Goal: Task Accomplishment & Management: Use online tool/utility

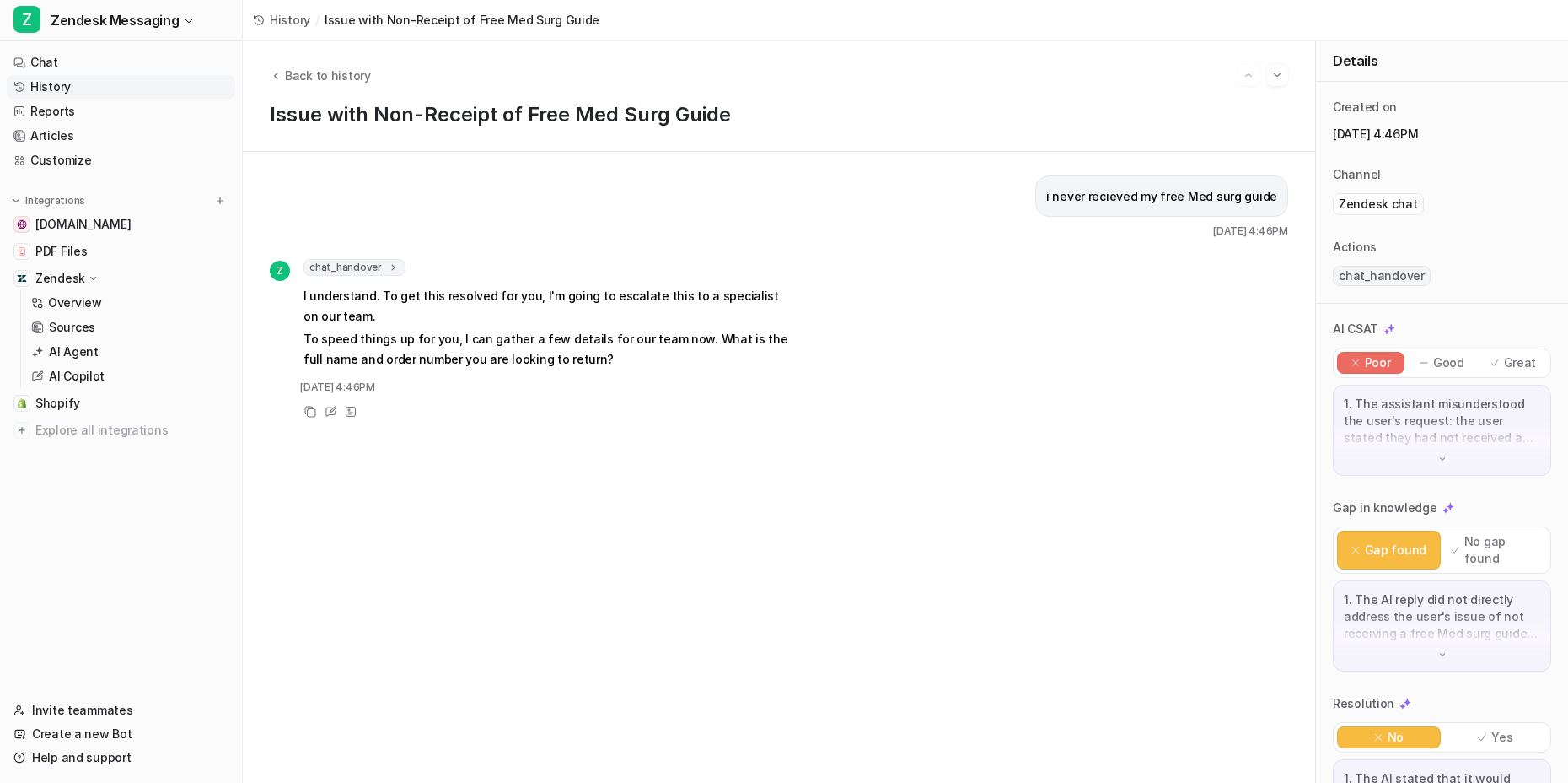
click at [687, 561] on div "i never recieved my free Med surg guide [DATE] 4:46PM Z chat_handover 1 Convers…" at bounding box center [779, 466] width 1018 height 584
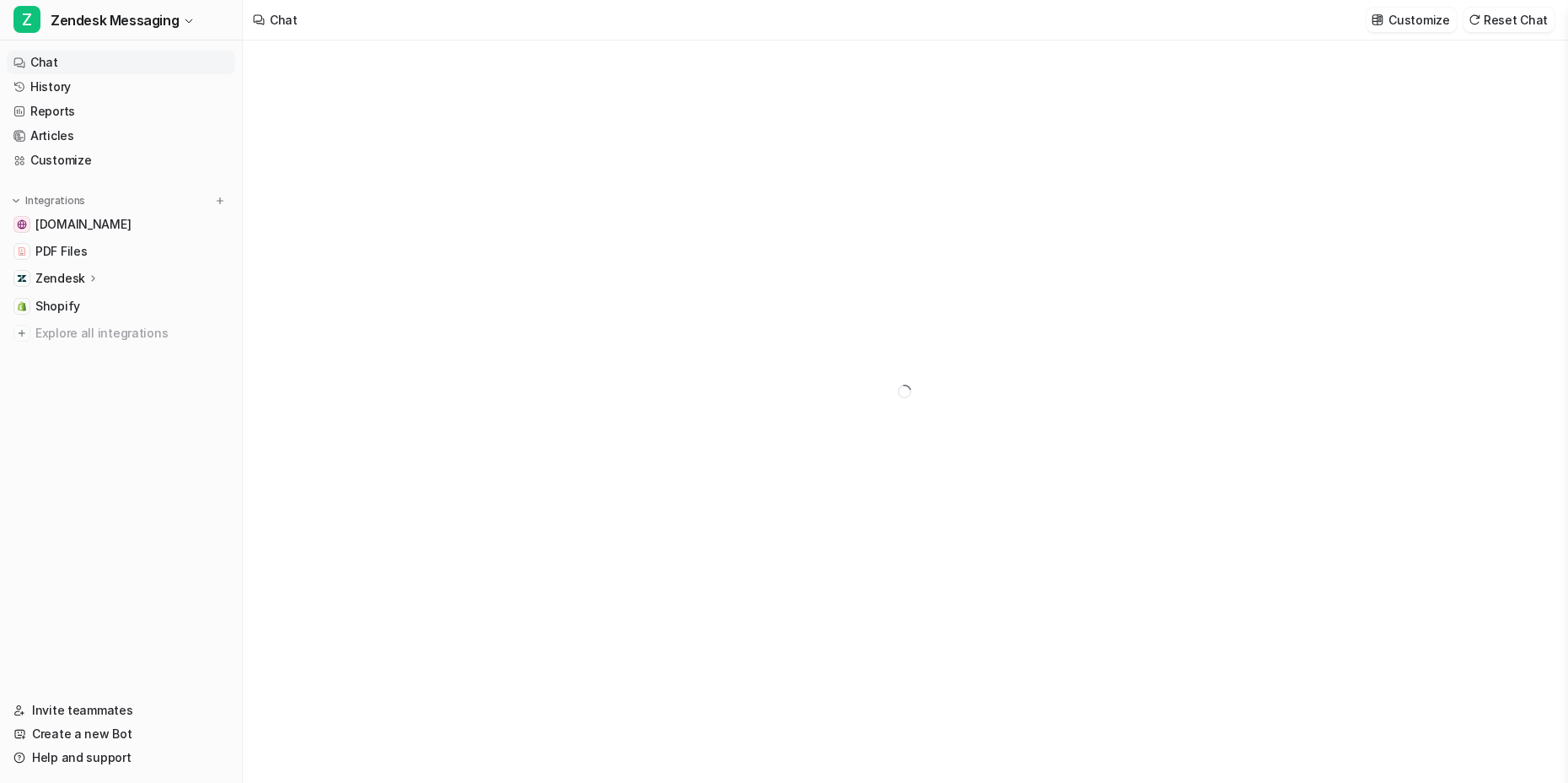
type textarea "**********"
click at [60, 60] on link "Chat" at bounding box center [121, 63] width 229 height 23
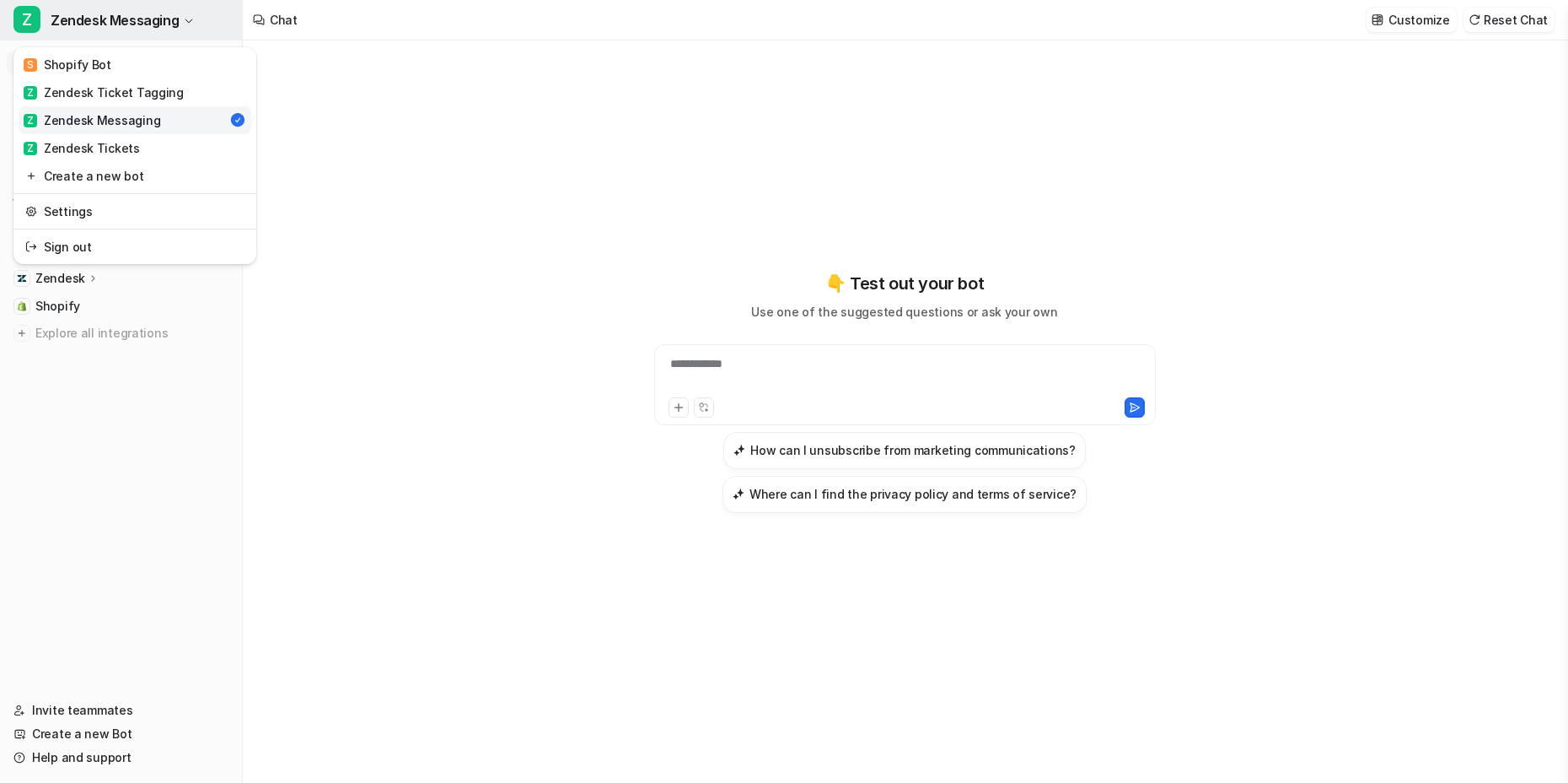
click at [144, 23] on span "Zendesk Messaging" at bounding box center [114, 21] width 128 height 23
click at [106, 94] on div "Z Zendesk Ticket Tagging" at bounding box center [104, 92] width 160 height 18
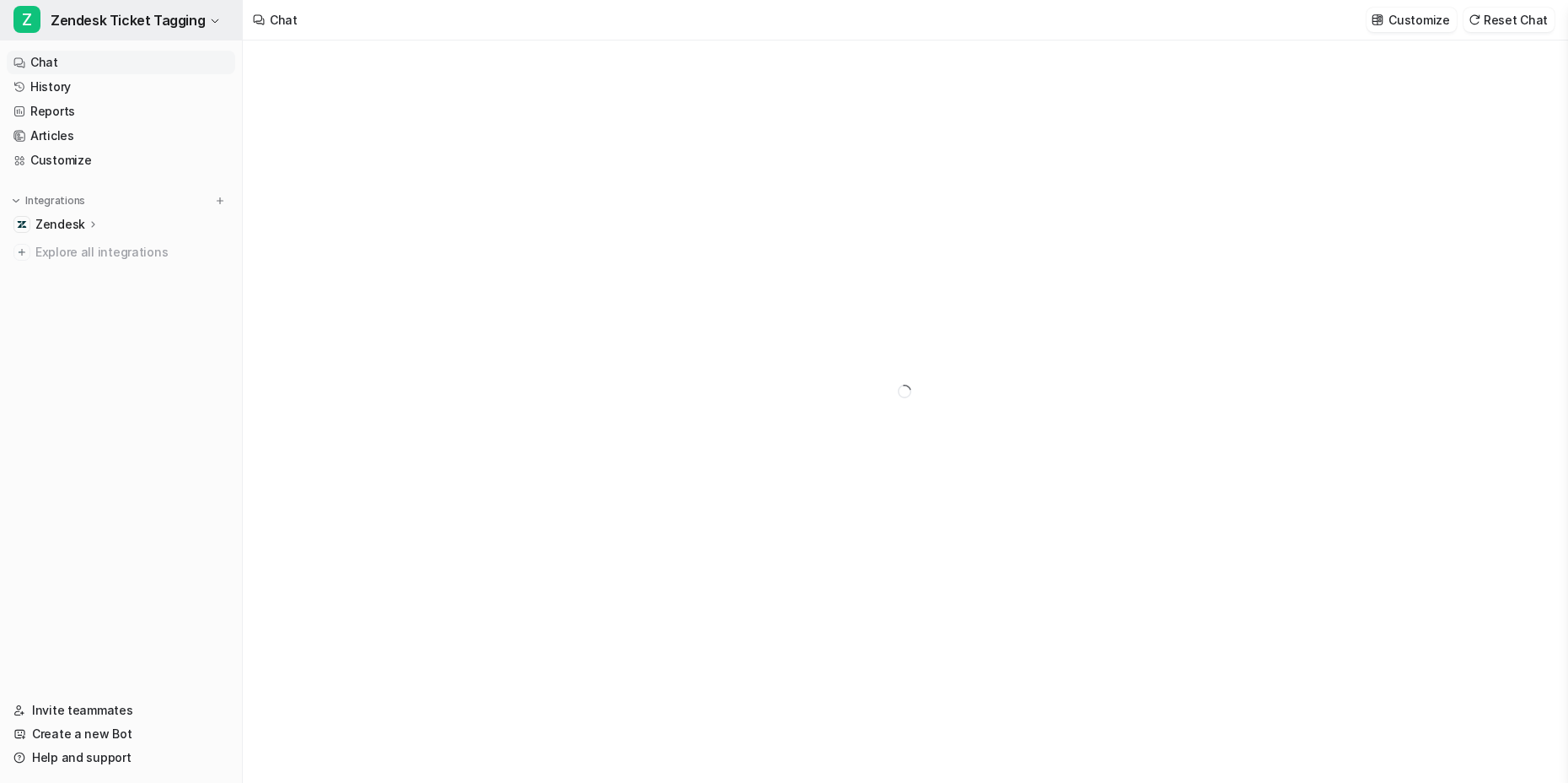
type textarea "**********"
click at [131, 23] on span "Zendesk Ticket Tagging" at bounding box center [128, 21] width 154 height 23
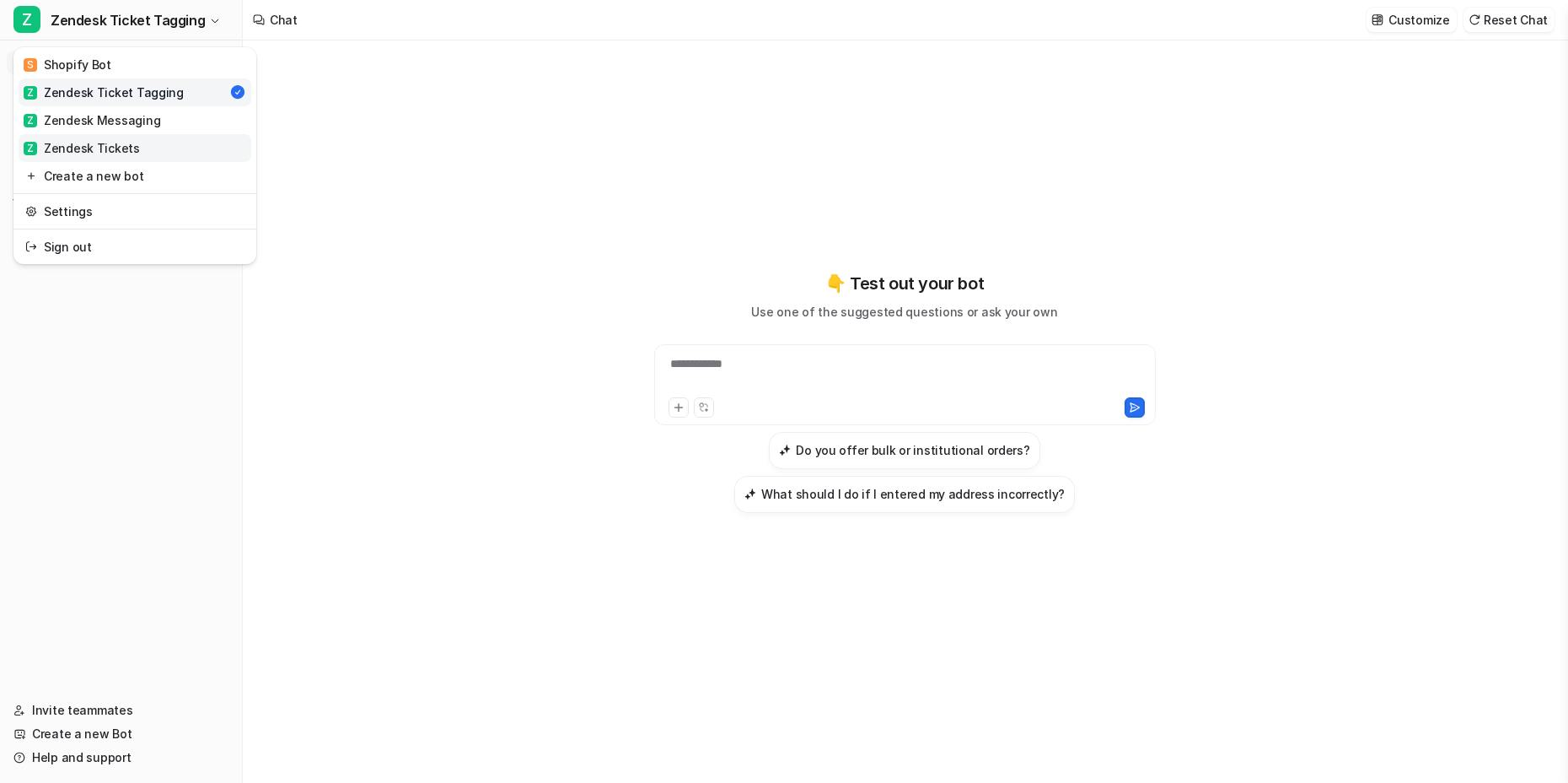
click at [107, 152] on div "Z Zendesk Tickets" at bounding box center [81, 148] width 116 height 18
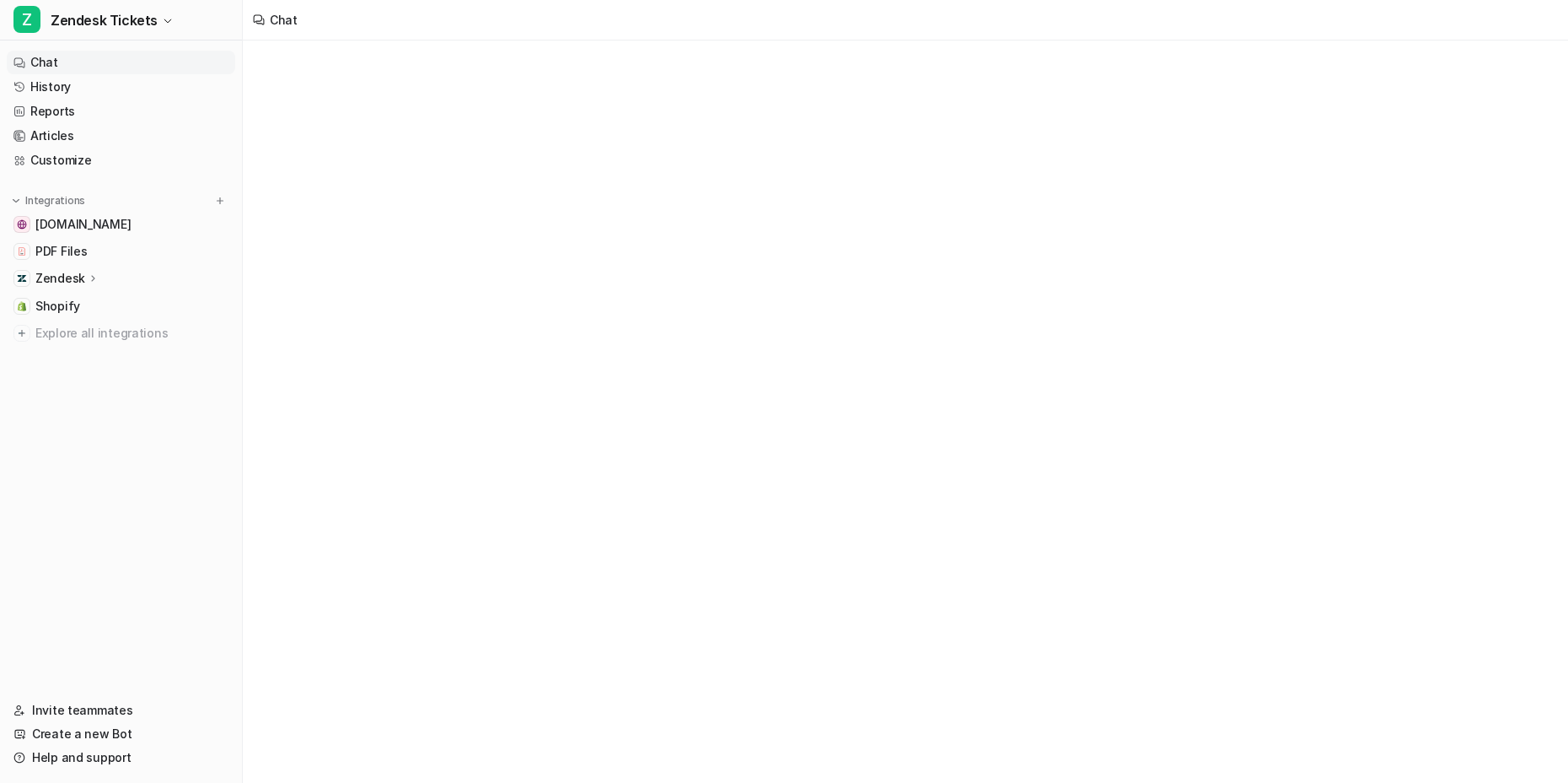
click at [86, 65] on link "Chat" at bounding box center [121, 63] width 229 height 23
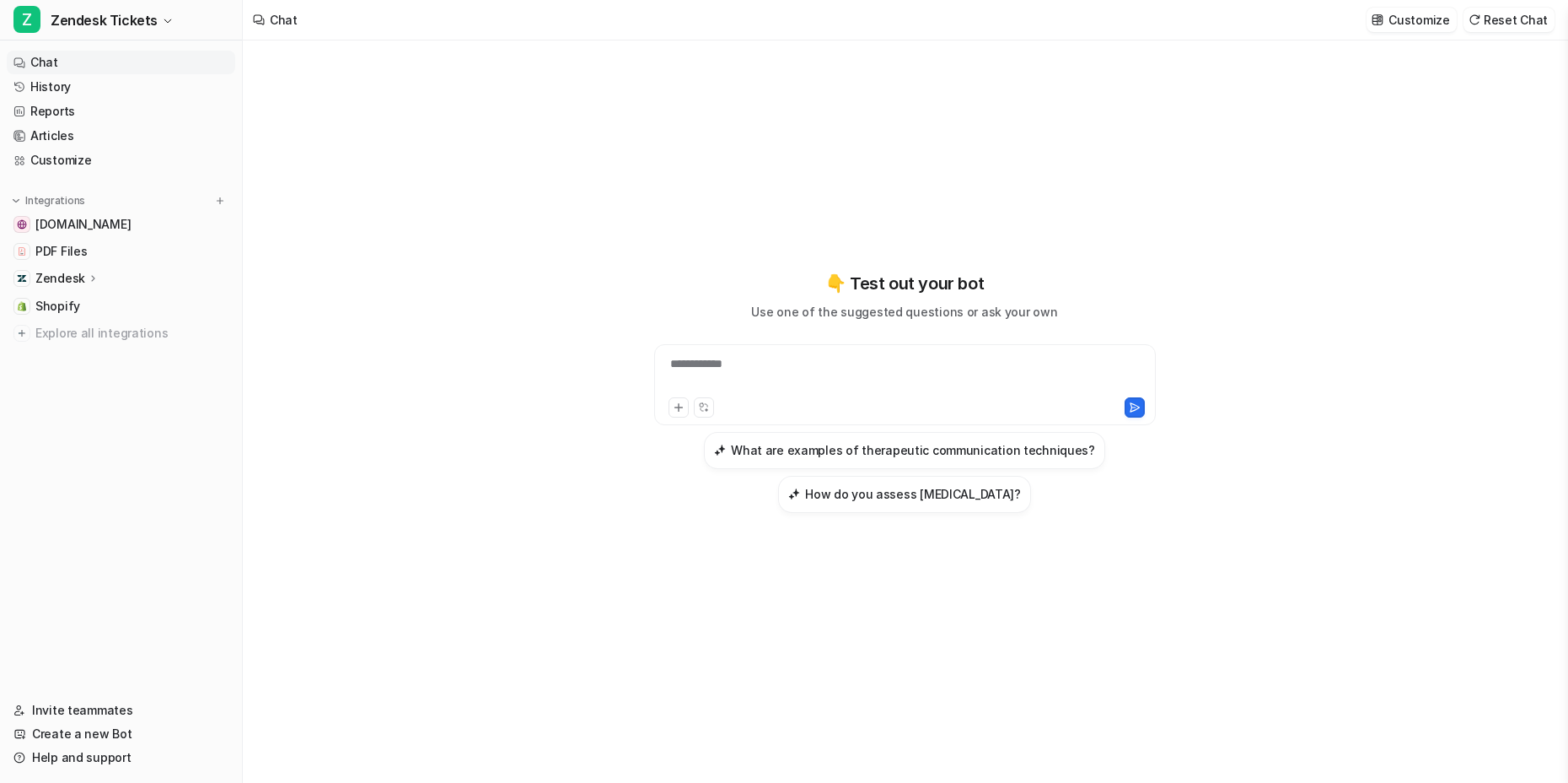
click at [798, 367] on div "**********" at bounding box center [905, 374] width 493 height 39
paste div
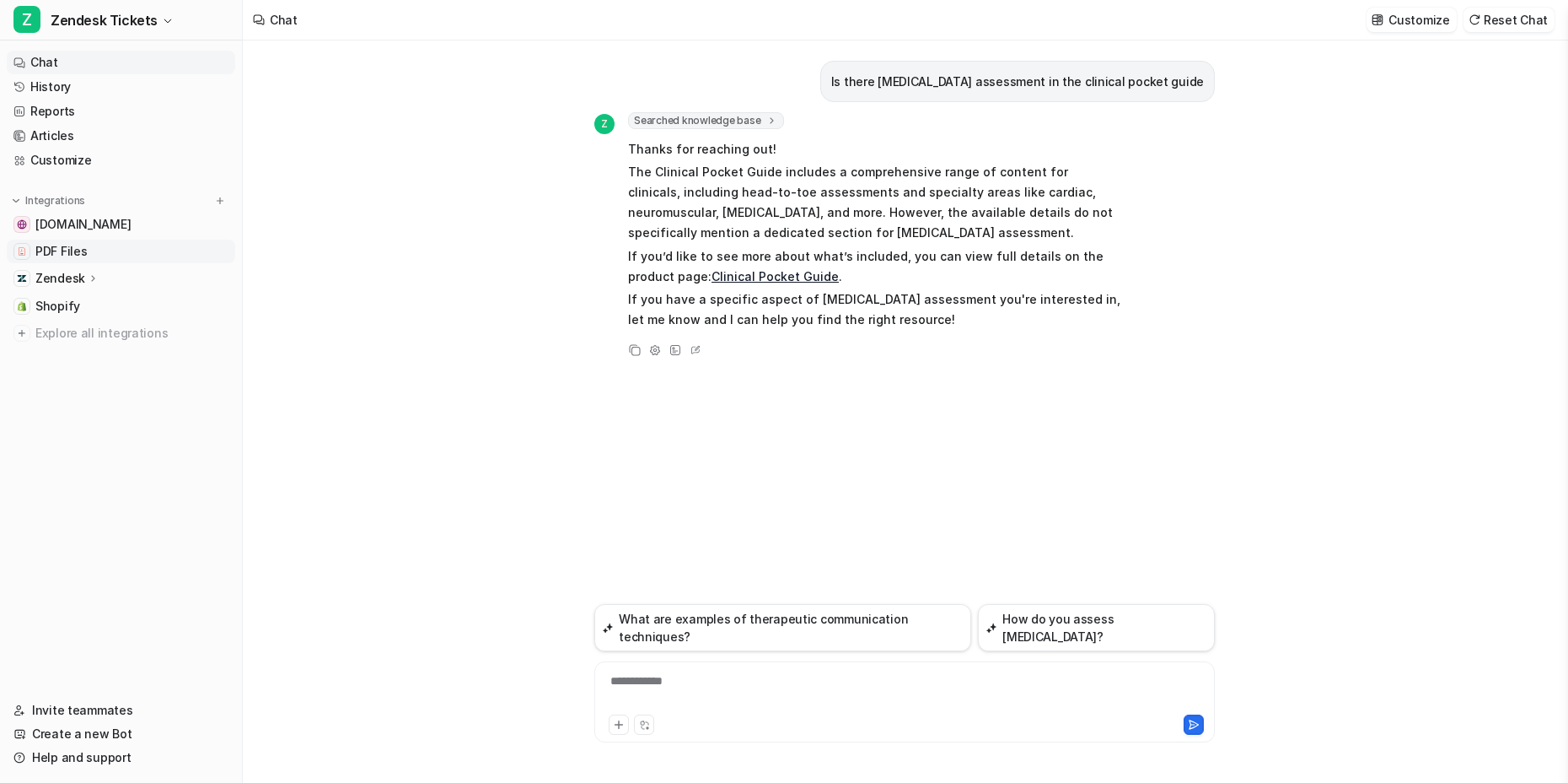
click at [86, 244] on link "PDF Files" at bounding box center [121, 251] width 229 height 23
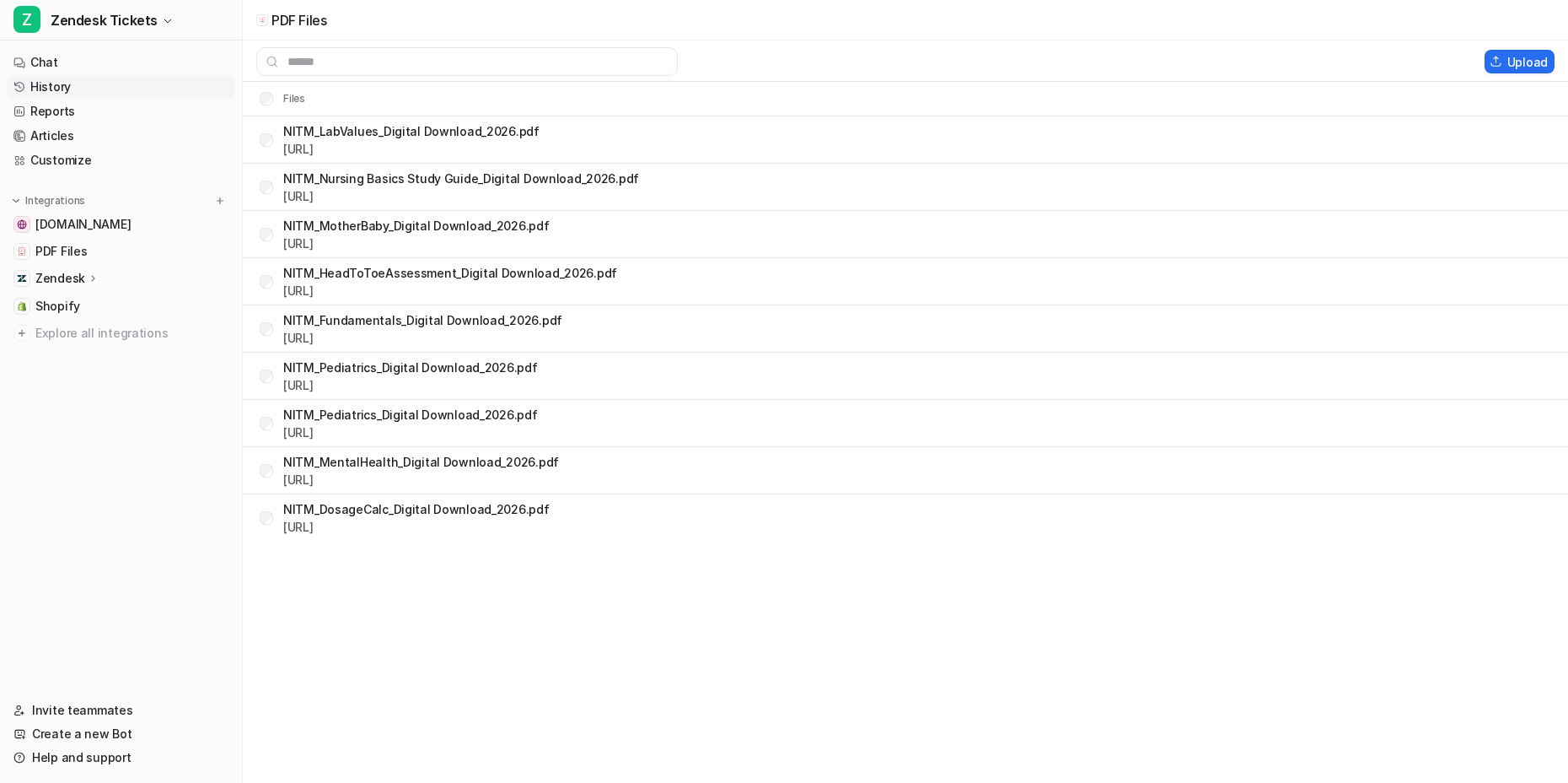
click at [72, 76] on link "History" at bounding box center [121, 87] width 229 height 23
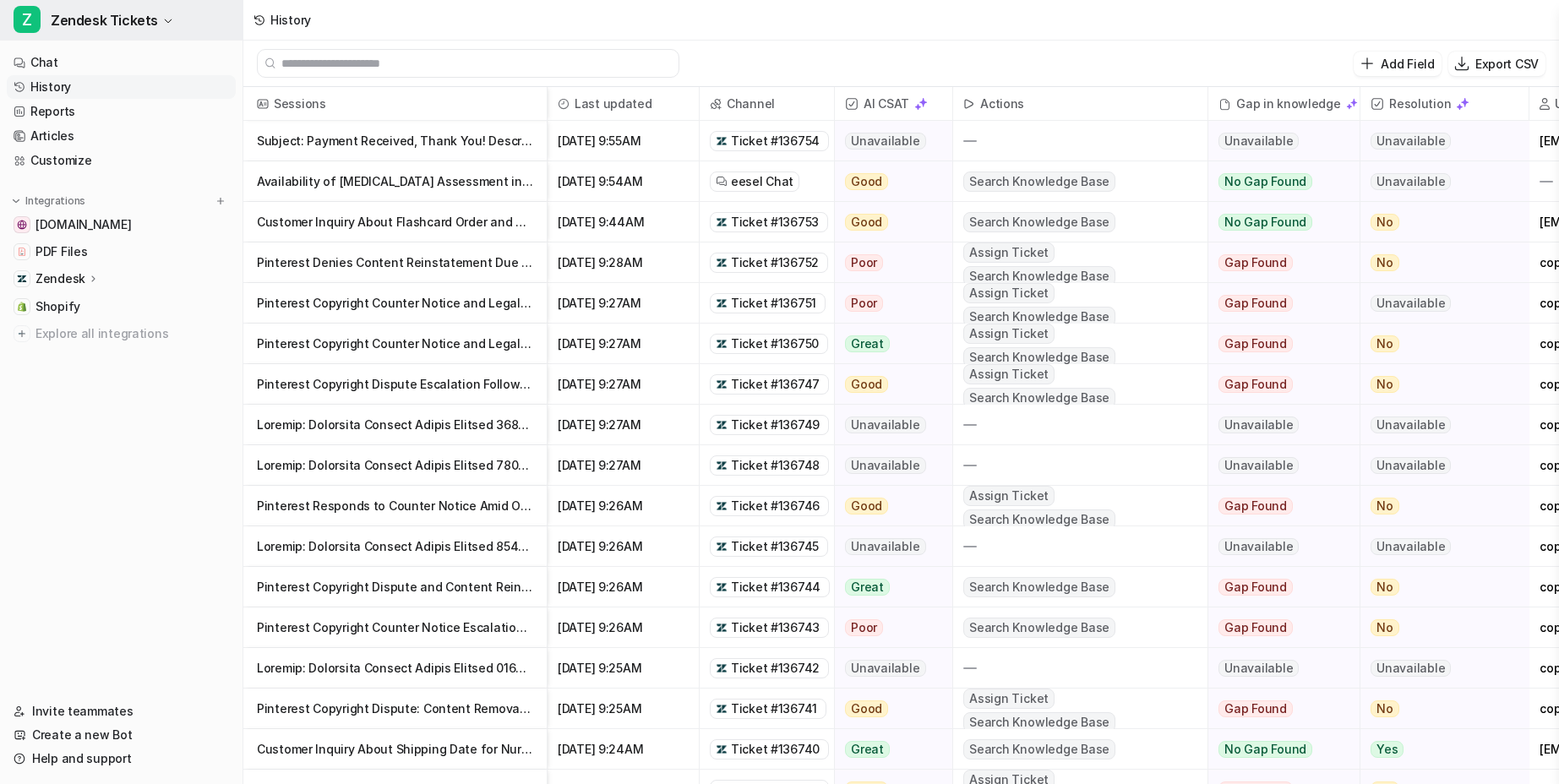
click at [132, 16] on span "Zendesk Tickets" at bounding box center [105, 21] width 108 height 23
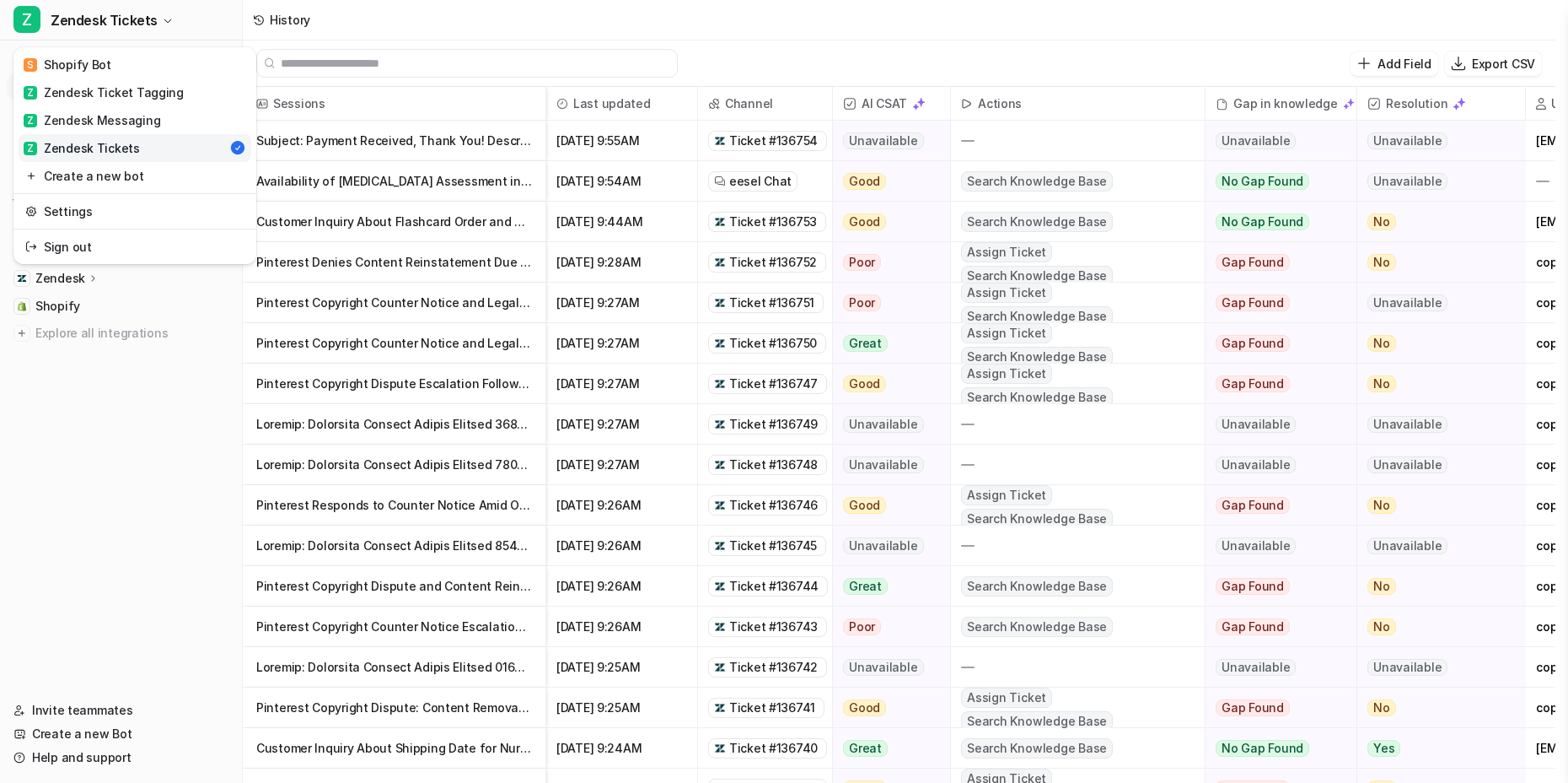
click at [170, 145] on link "Z Zendesk Tickets" at bounding box center [135, 148] width 233 height 27
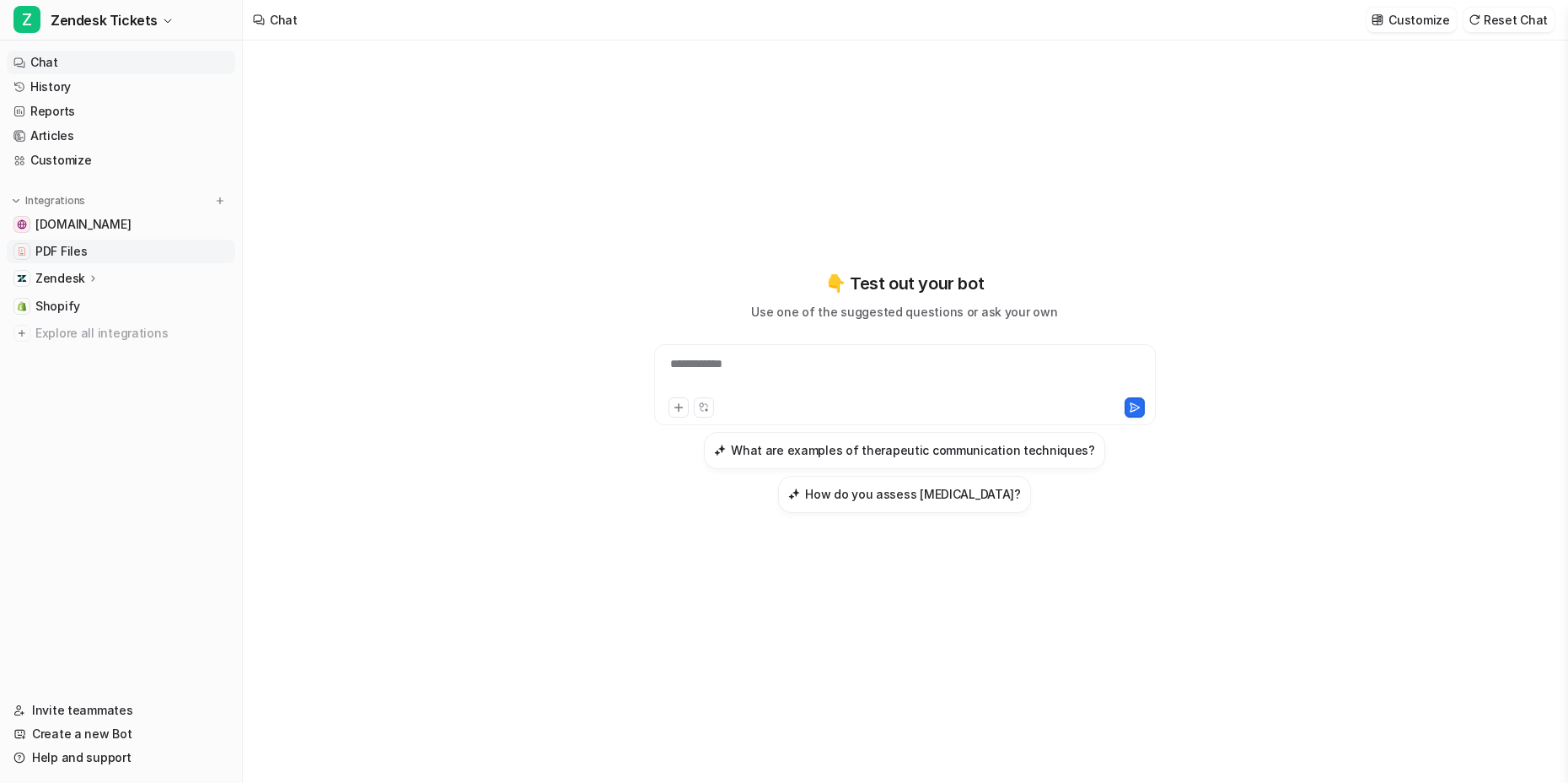
click at [80, 243] on span "PDF Files" at bounding box center [61, 251] width 52 height 17
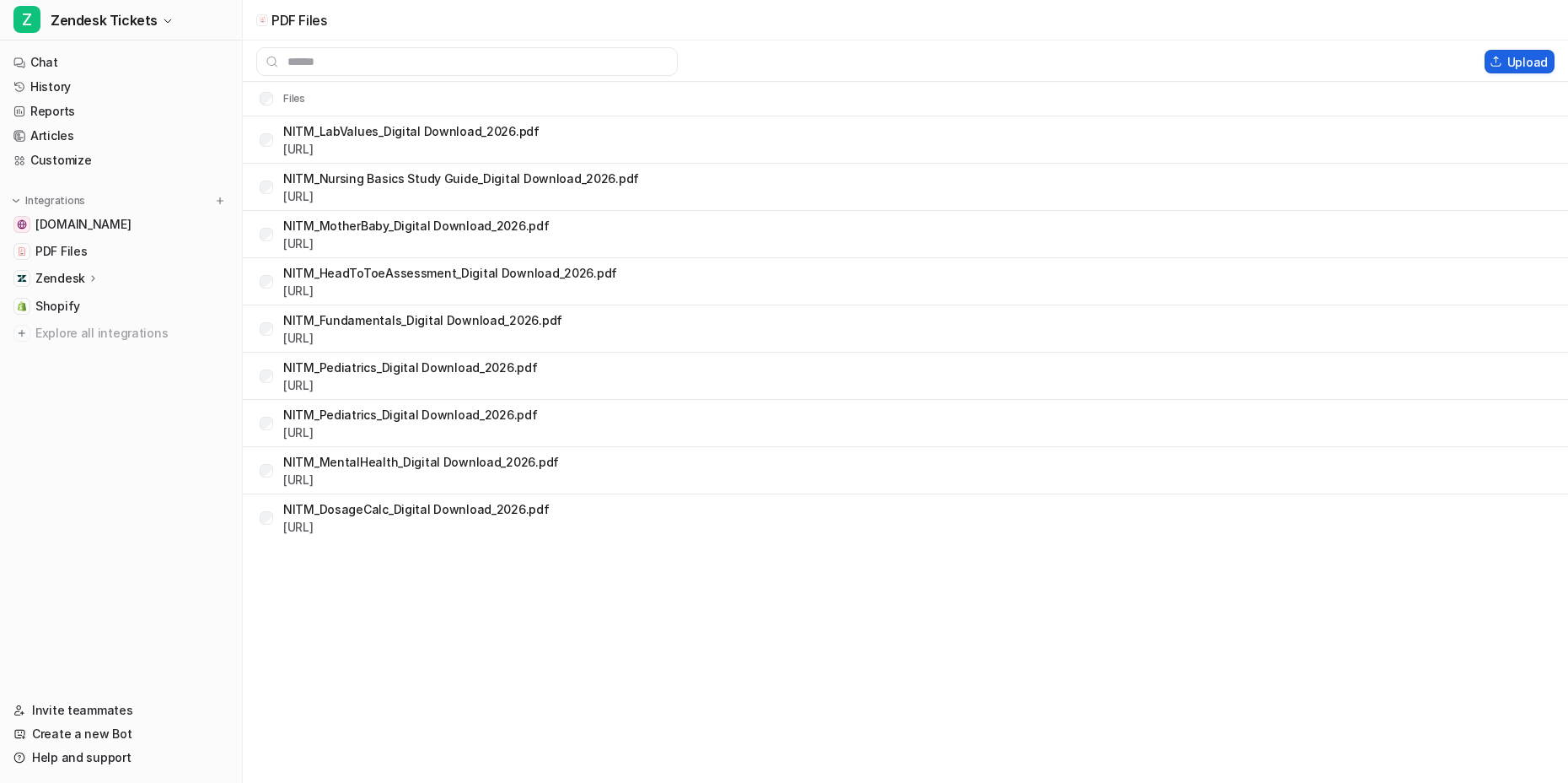
click at [1527, 53] on button "Upload" at bounding box center [1520, 62] width 70 height 23
click at [485, 673] on div "PDF Files Upload Files NITM_LabValues_Digital Download_2026.pdf https://dashboa…" at bounding box center [784, 391] width 1568 height 783
click at [763, 593] on div "PDF Files Upload Files NITM_LabValues_Digital Download_2026.pdf https://dashboa…" at bounding box center [784, 391] width 1568 height 783
click at [852, 646] on div "PDF Files Upload Files NITM_LabValues_Digital Download_2026.pdf https://dashboa…" at bounding box center [784, 391] width 1568 height 783
click at [212, 543] on icon at bounding box center [211, 545] width 17 height 17
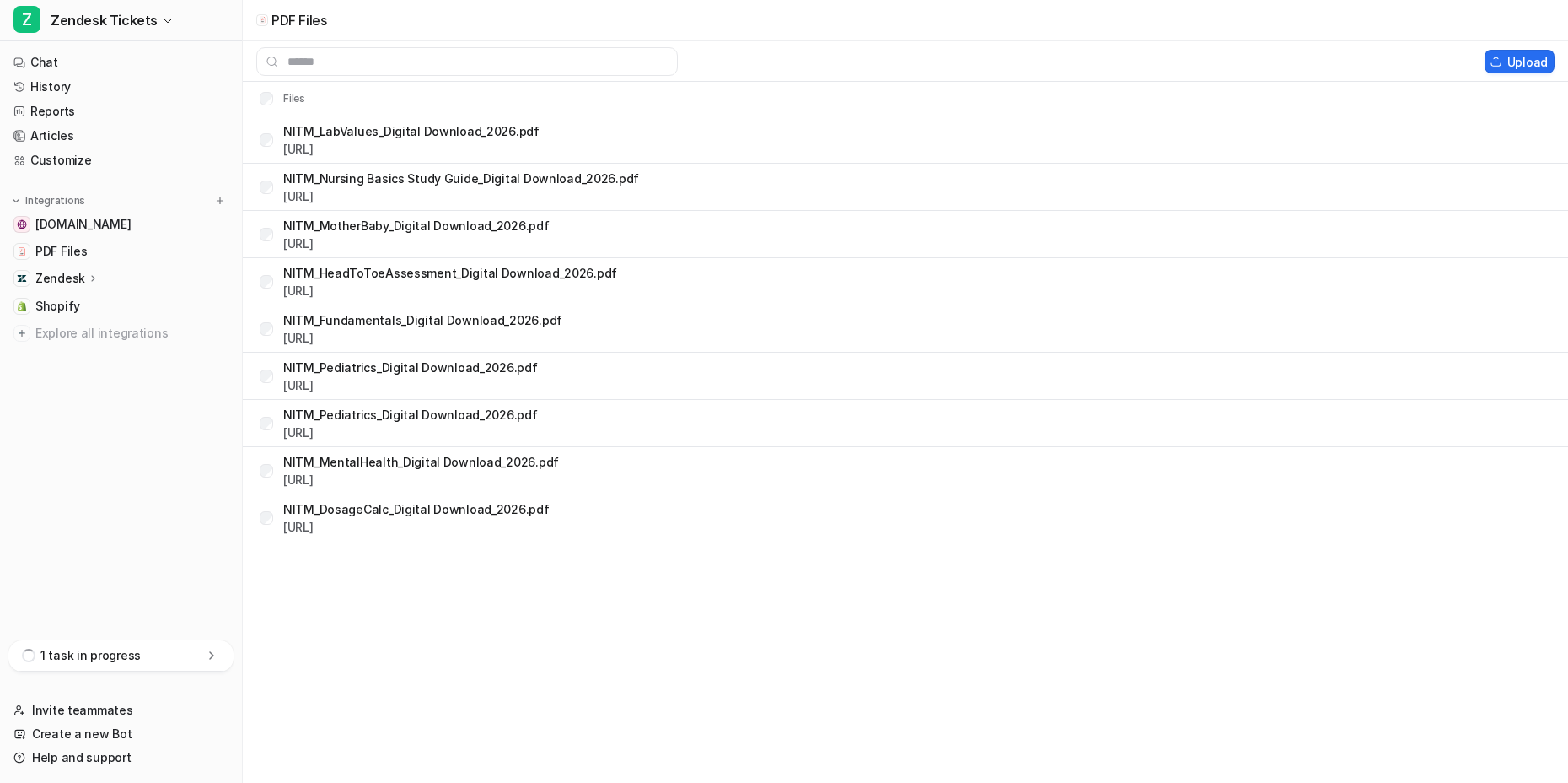
click at [208, 655] on icon at bounding box center [211, 655] width 17 height 17
click at [68, 610] on p "2 of 4 pages processed" at bounding box center [120, 610] width 198 height 17
click at [54, 591] on p "Processing..." at bounding box center [76, 587] width 72 height 17
click at [53, 579] on p "Processing..." at bounding box center [76, 587] width 72 height 17
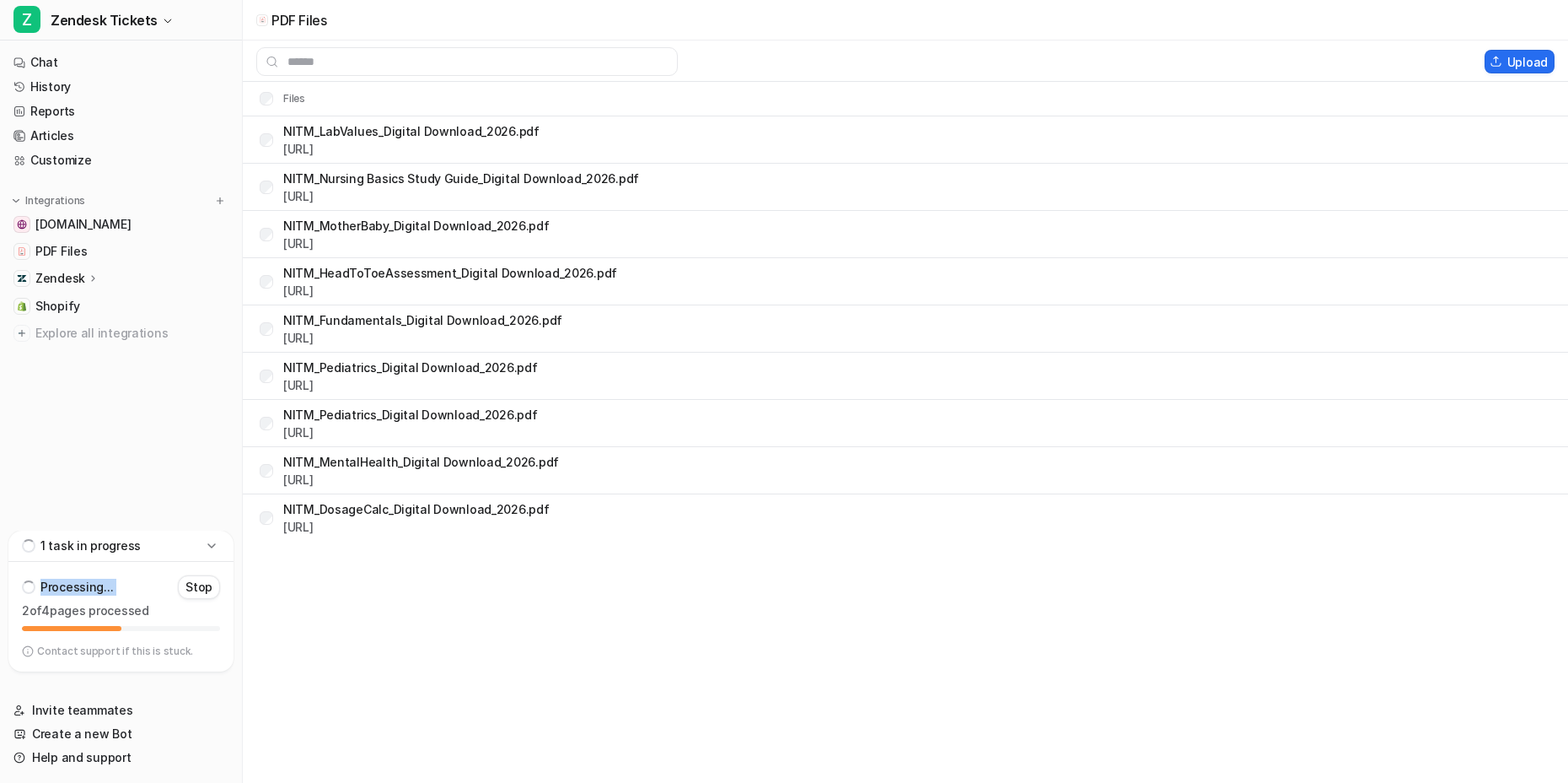
click at [53, 579] on p "Processing..." at bounding box center [76, 587] width 72 height 17
click at [53, 582] on p "Processing..." at bounding box center [76, 587] width 72 height 17
click at [427, 618] on div "PDF Files Upload Files NITM_LabValues_Digital Download_2026.pdf https://dashboa…" at bounding box center [784, 391] width 1568 height 783
click at [403, 588] on div "PDF Files Upload Files NITM_LabValues_Digital Download_2026.pdf https://dashboa…" at bounding box center [784, 391] width 1568 height 783
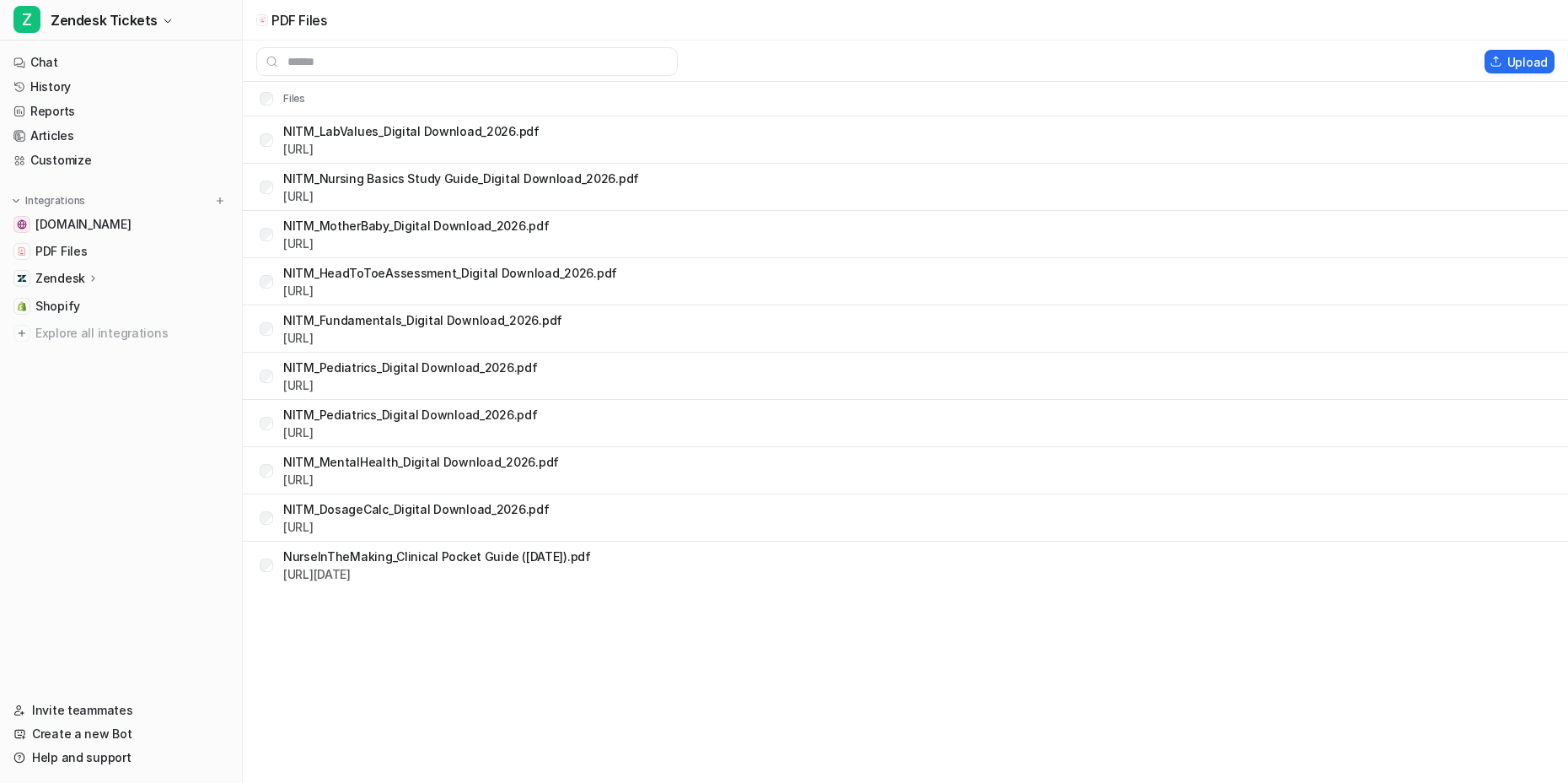
click at [522, 625] on div "PDF Files Upload Files NITM_LabValues_Digital Download_2026.pdf https://dashboa…" at bounding box center [784, 391] width 1568 height 783
click at [108, 60] on link "Chat" at bounding box center [121, 63] width 229 height 23
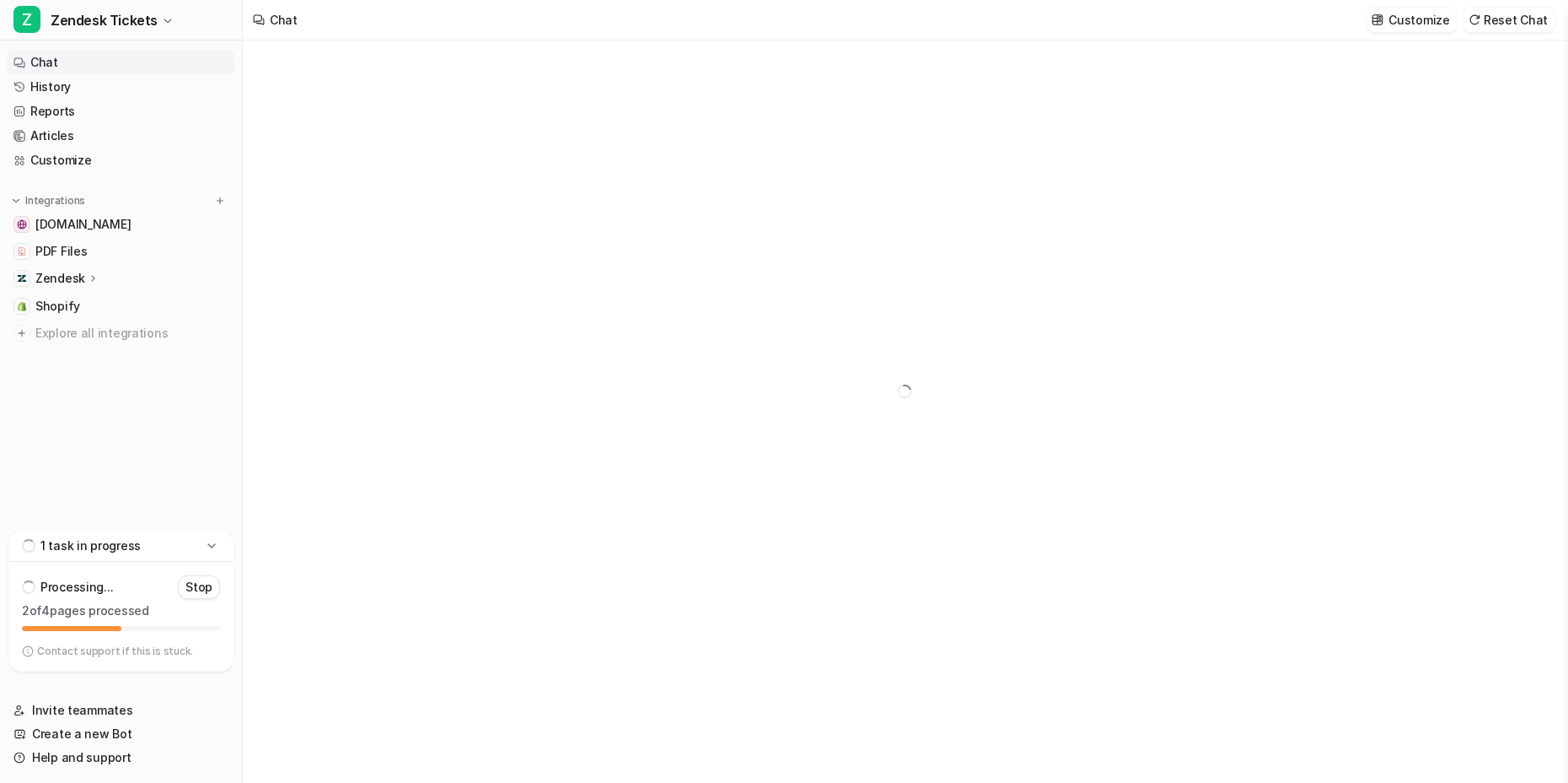
type textarea "**********"
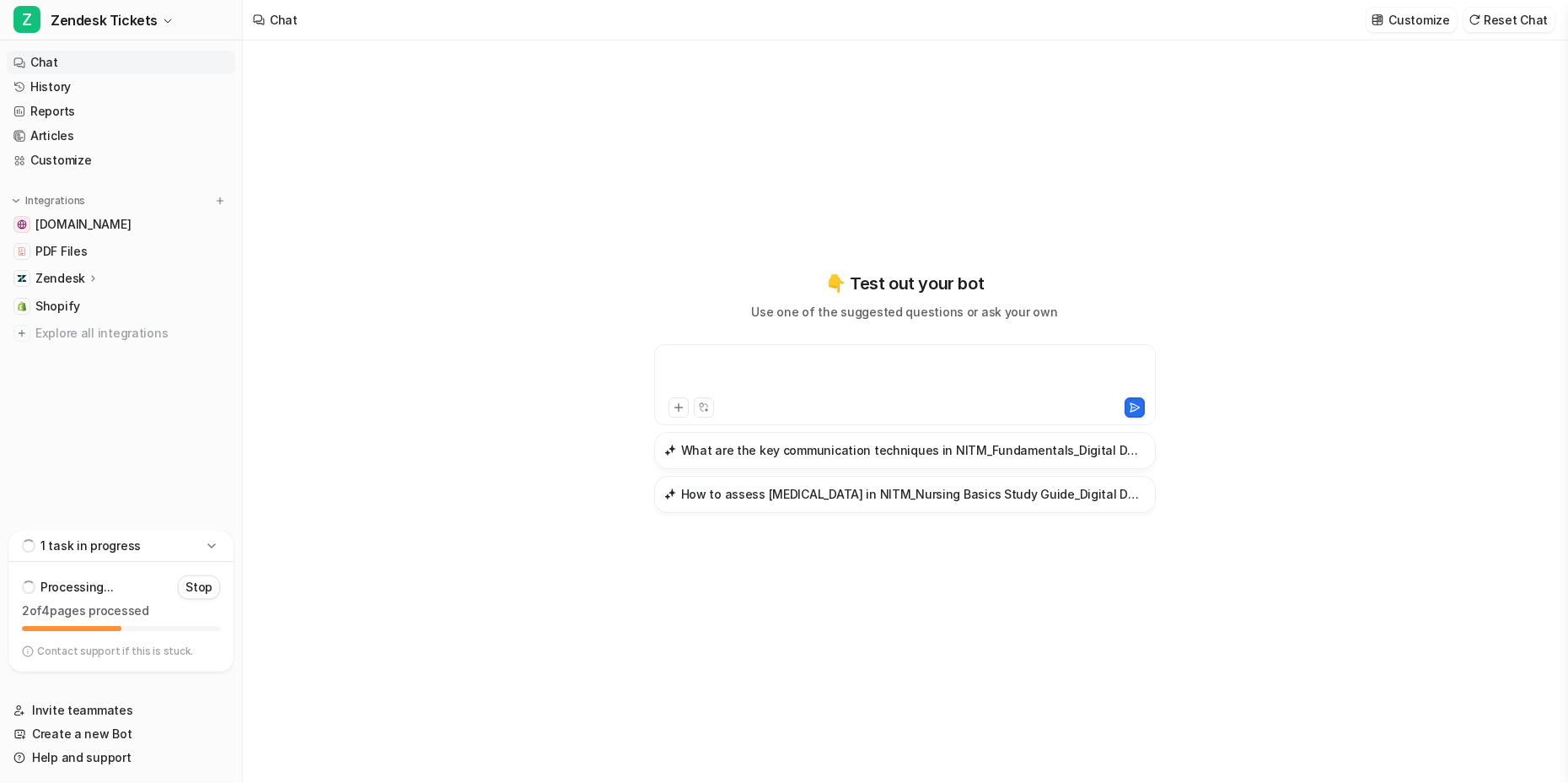
drag, startPoint x: 836, startPoint y: 367, endPoint x: 794, endPoint y: 372, distance: 42.3
click at [835, 367] on div at bounding box center [905, 374] width 493 height 39
click at [784, 366] on div at bounding box center [905, 374] width 493 height 39
paste div
click at [881, 355] on div "**********" at bounding box center [905, 374] width 493 height 39
